Goal: Use online tool/utility: Utilize a website feature to perform a specific function

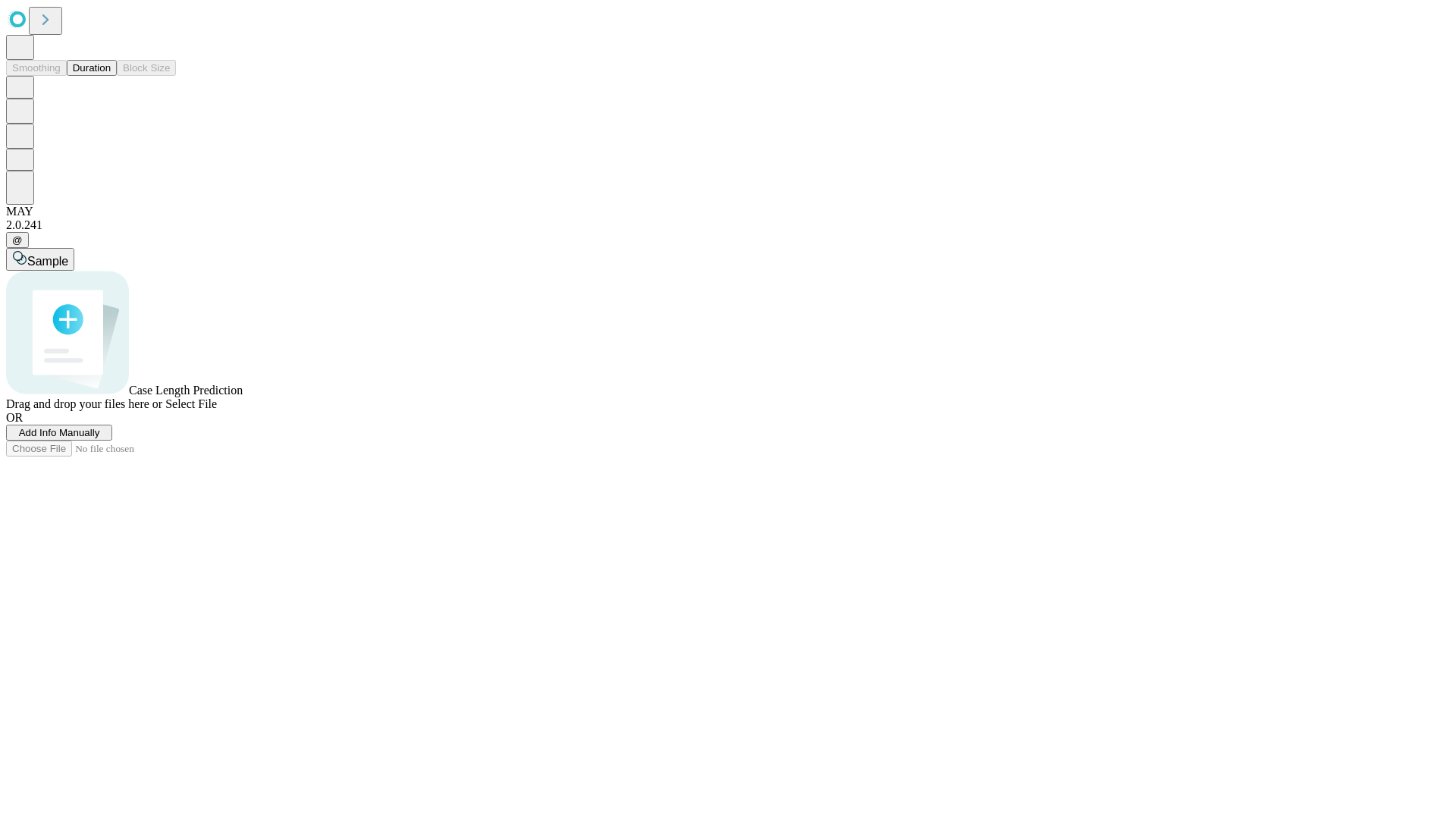
click at [111, 76] on button "Duration" at bounding box center [92, 68] width 50 height 16
click at [100, 439] on span "Add Info Manually" at bounding box center [59, 432] width 81 height 12
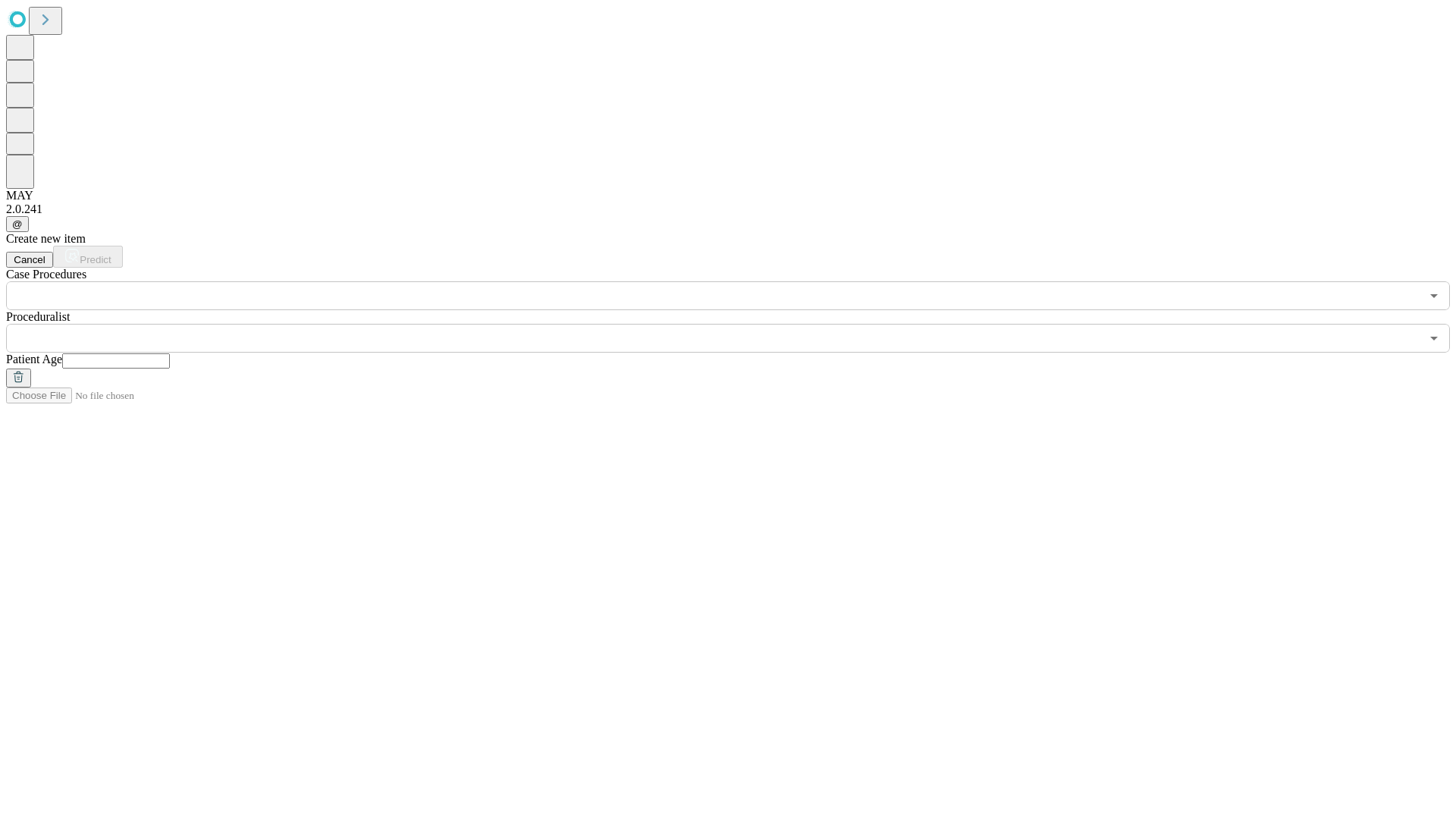
click at [170, 354] on input "text" at bounding box center [116, 361] width 108 height 15
type input "**"
click at [739, 324] on input "text" at bounding box center [713, 338] width 1414 height 29
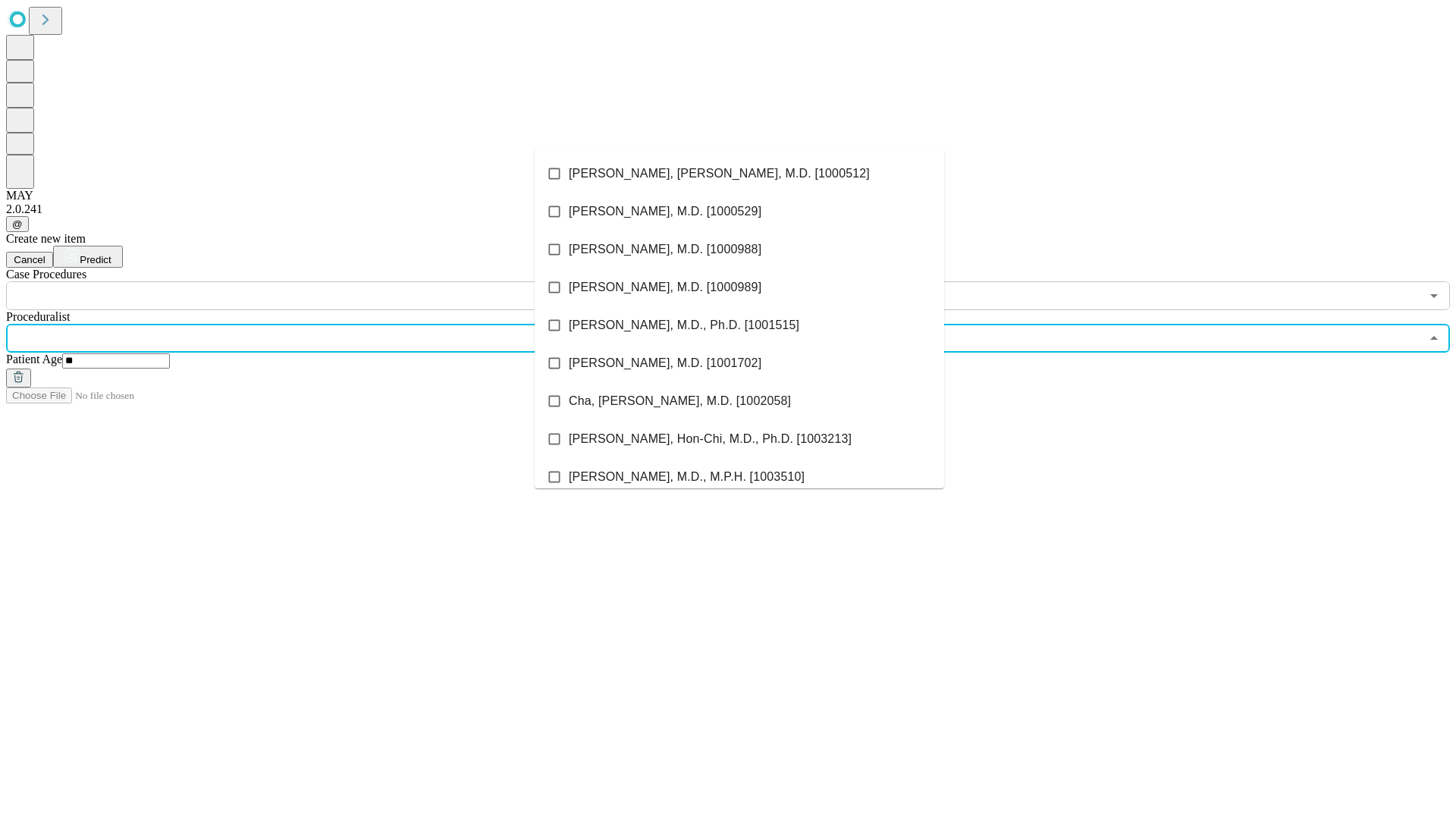
click at [740, 173] on li "[PERSON_NAME], [PERSON_NAME], M.D. [1000512]" at bounding box center [740, 173] width 409 height 38
click at [319, 281] on input "text" at bounding box center [713, 296] width 1414 height 29
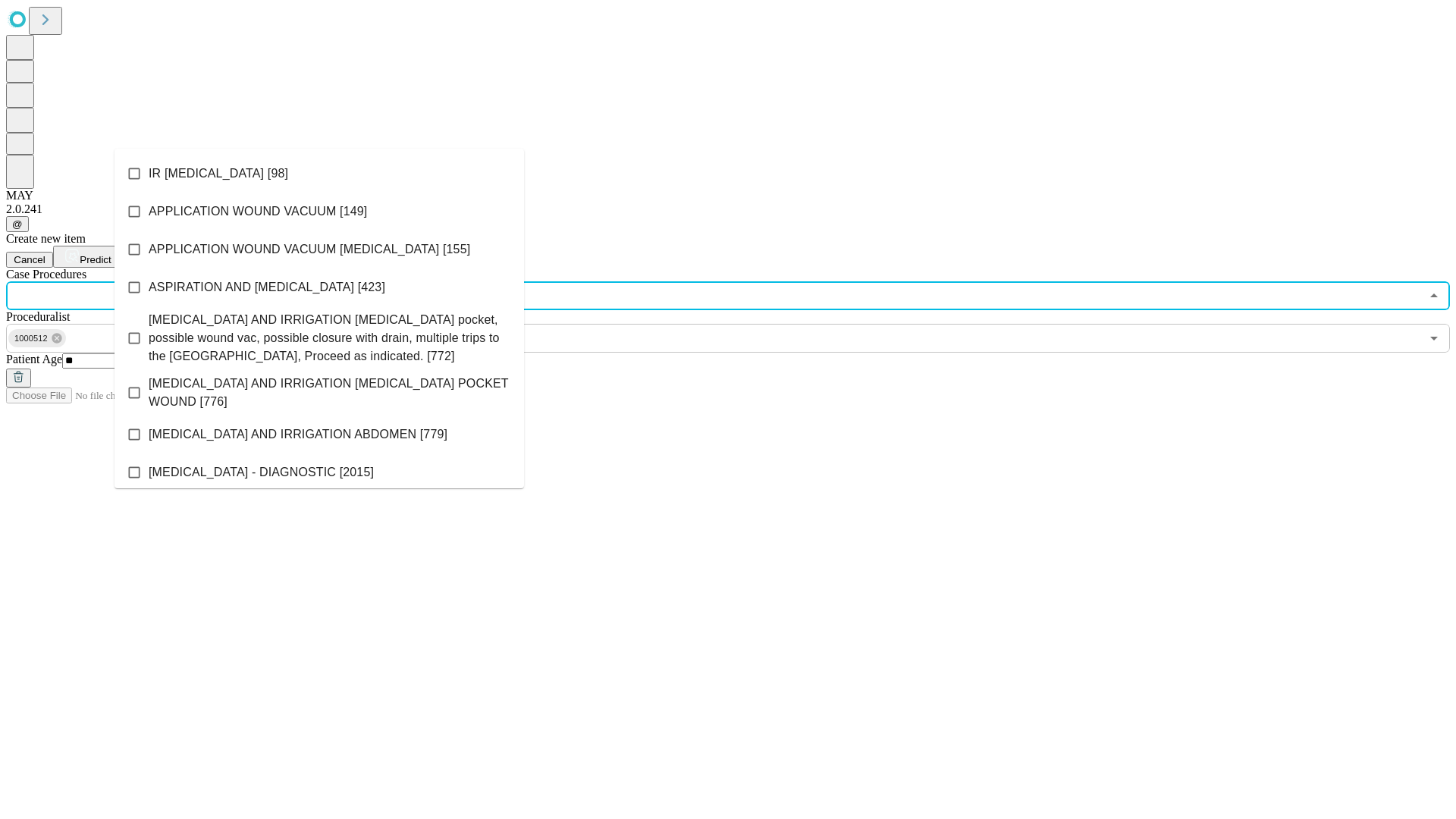
click at [319, 173] on li "IR [MEDICAL_DATA] [98]" at bounding box center [319, 173] width 409 height 38
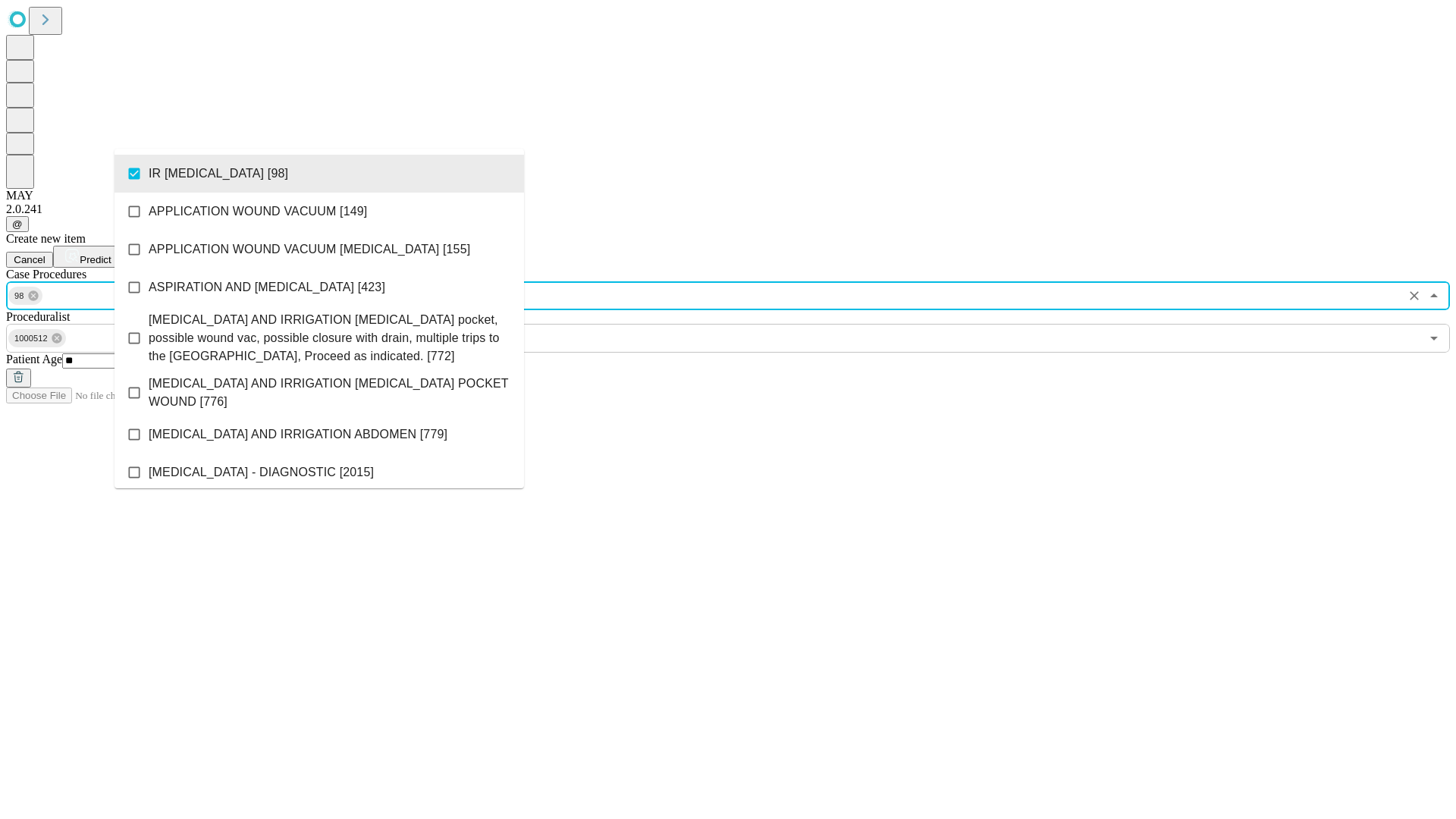
click at [111, 254] on span "Predict" at bounding box center [95, 259] width 31 height 12
